Goal: Information Seeking & Learning: Learn about a topic

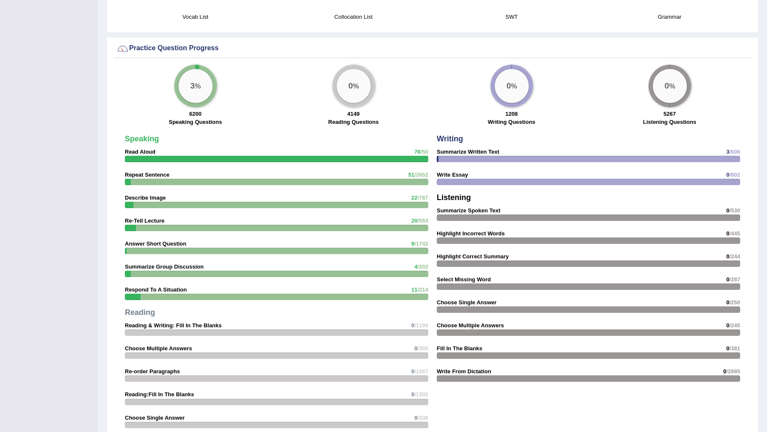
scroll to position [589, 0]
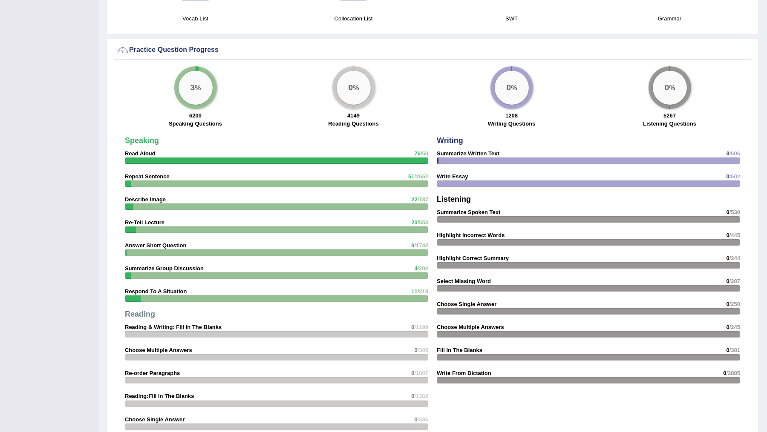
click at [478, 154] on strong "Summarize Written Text" at bounding box center [468, 153] width 63 height 6
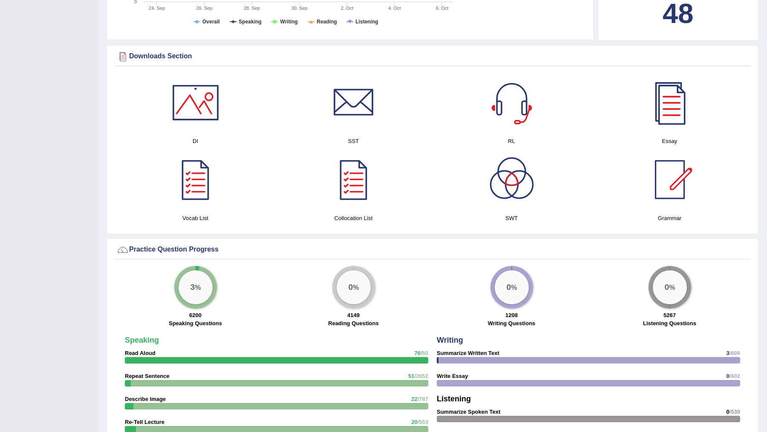
scroll to position [387, 0]
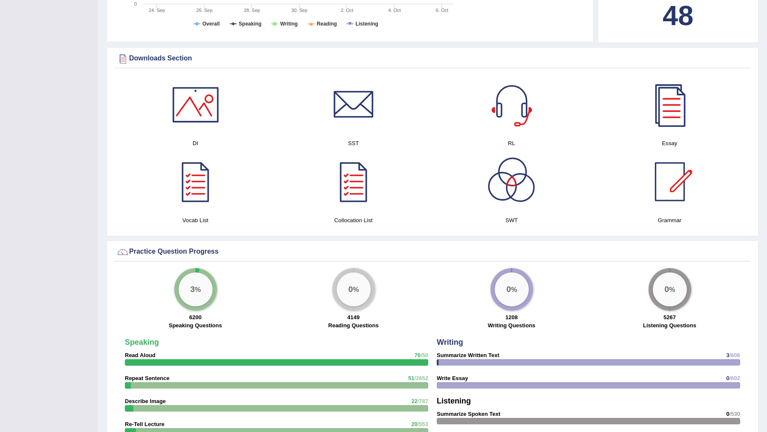
click at [506, 177] on div at bounding box center [512, 182] width 60 height 60
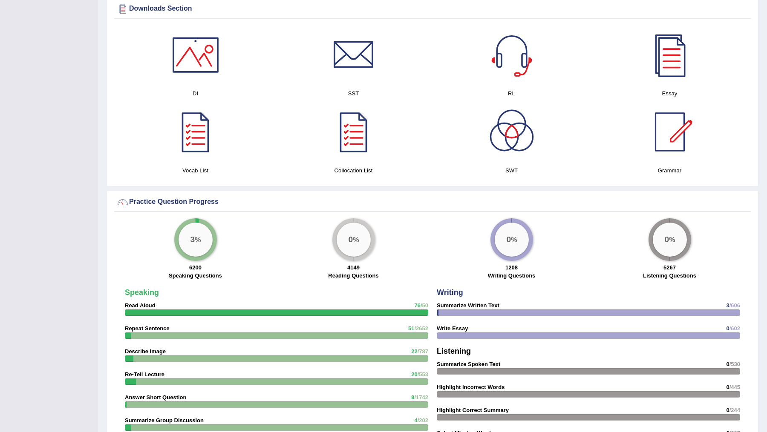
scroll to position [437, 0]
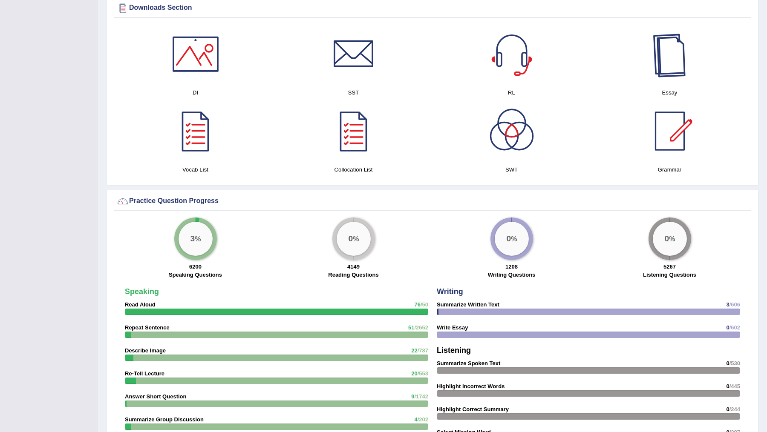
click at [671, 56] on div at bounding box center [670, 54] width 60 height 60
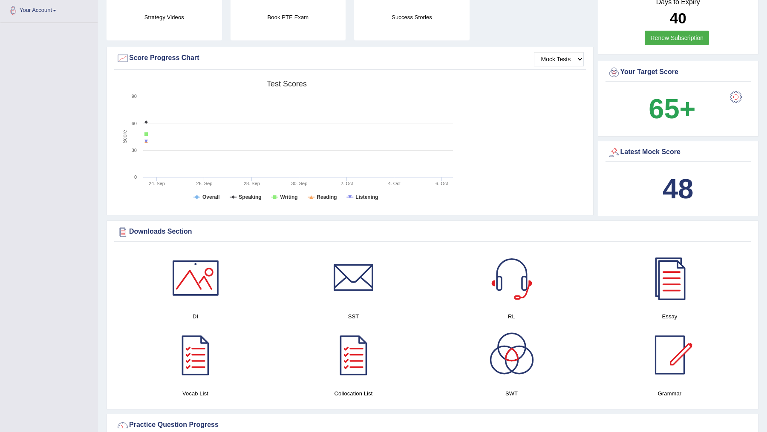
scroll to position [214, 0]
click at [243, 197] on tspan "Speaking" at bounding box center [250, 197] width 23 height 6
click at [282, 197] on tspan "Writing" at bounding box center [288, 197] width 17 height 6
click at [211, 194] on tspan "Overall" at bounding box center [210, 197] width 17 height 6
click at [287, 194] on tspan "Writing" at bounding box center [288, 197] width 17 height 6
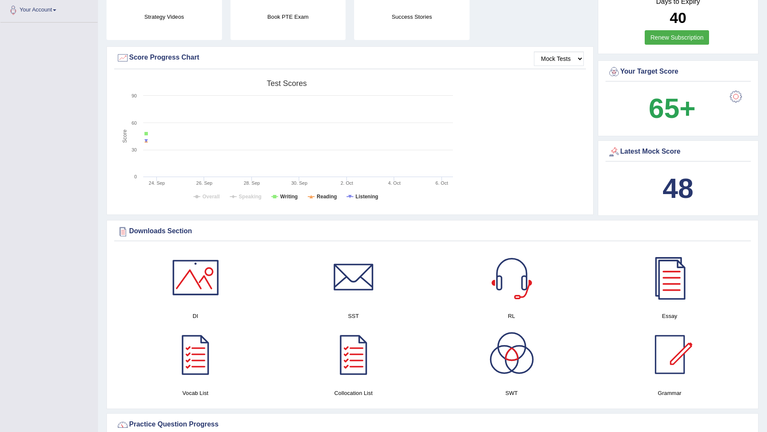
click at [243, 201] on rect at bounding box center [286, 142] width 341 height 132
click at [247, 199] on rect at bounding box center [286, 142] width 341 height 132
click at [245, 196] on tspan "Speaking" at bounding box center [250, 197] width 23 height 6
click at [210, 199] on rect at bounding box center [286, 142] width 341 height 132
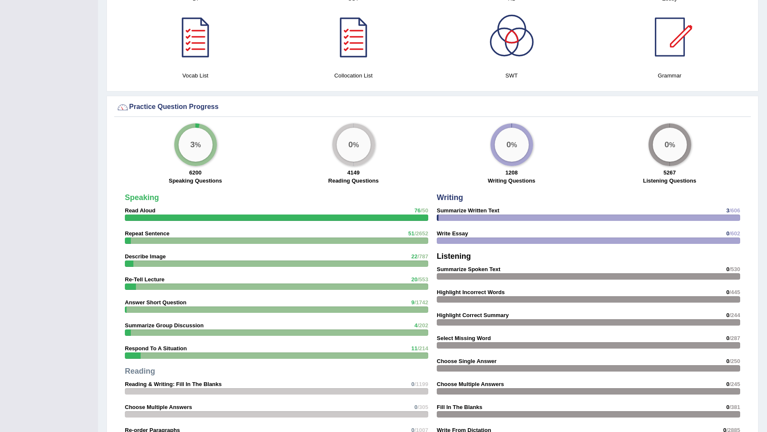
scroll to position [532, 0]
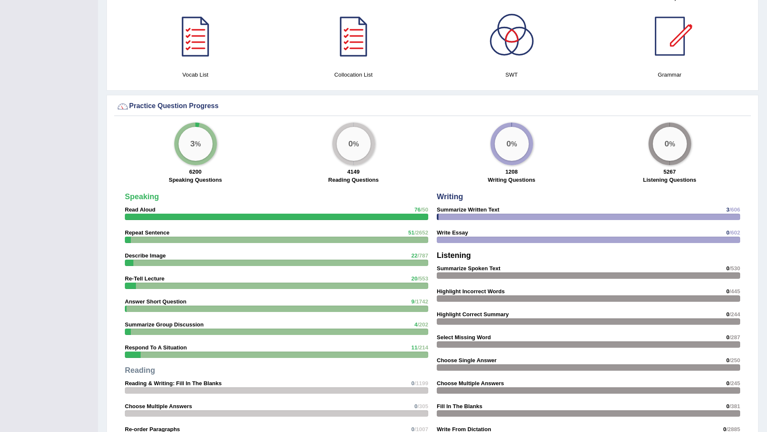
click at [392, 228] on div "Speaking Read Aloud 76 /50 Repeat Sentence 51 /2652 Describe Image 22 /787 Re-T…" at bounding box center [277, 342] width 312 height 306
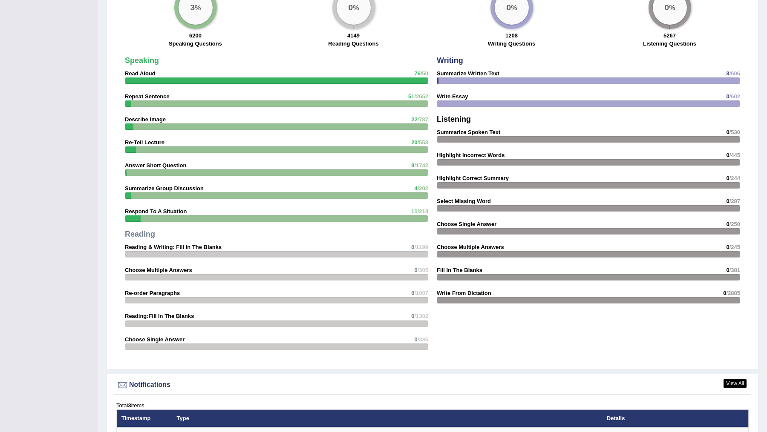
scroll to position [0, 0]
